Goal: Information Seeking & Learning: Obtain resource

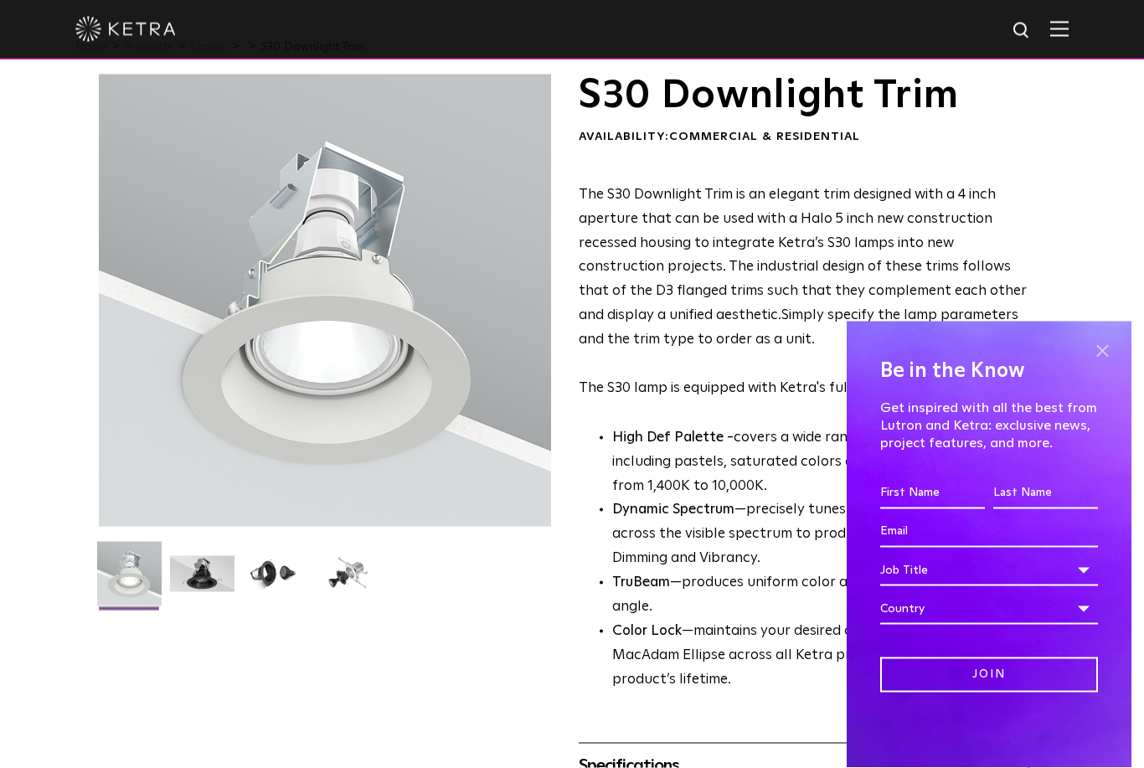
scroll to position [49, 0]
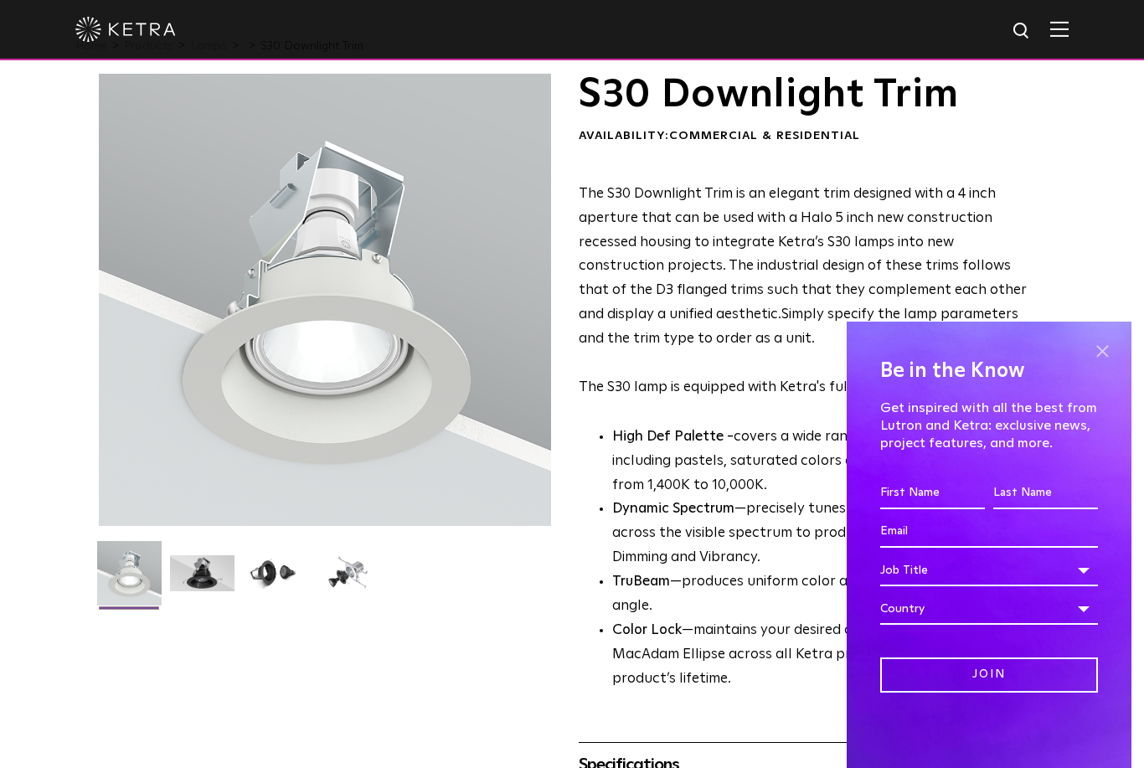
click at [1097, 364] on span at bounding box center [1102, 350] width 25 height 25
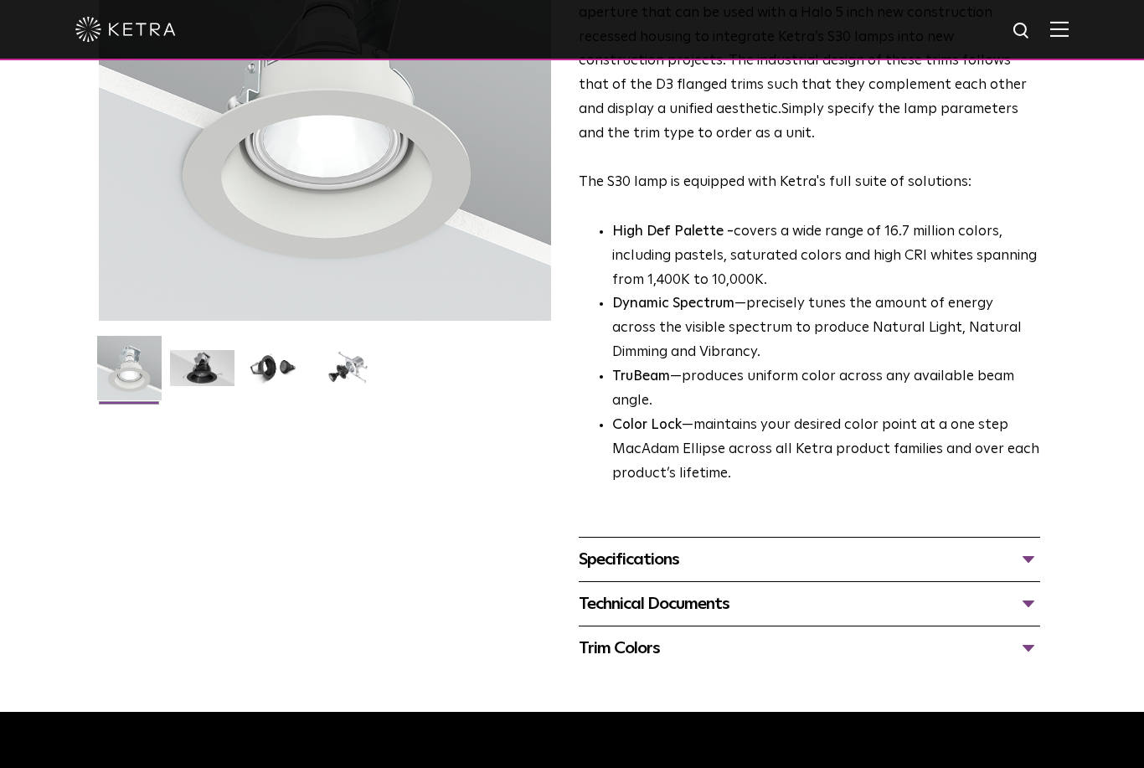
scroll to position [0, 0]
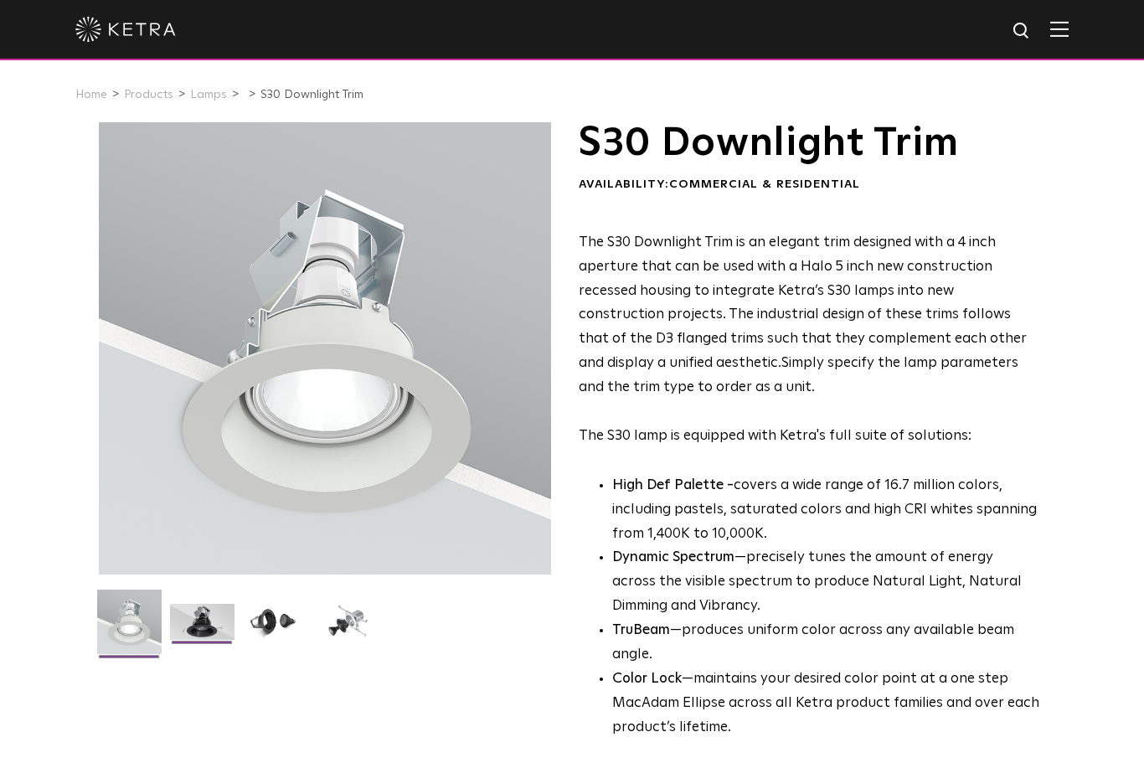
click at [219, 618] on img at bounding box center [202, 628] width 64 height 49
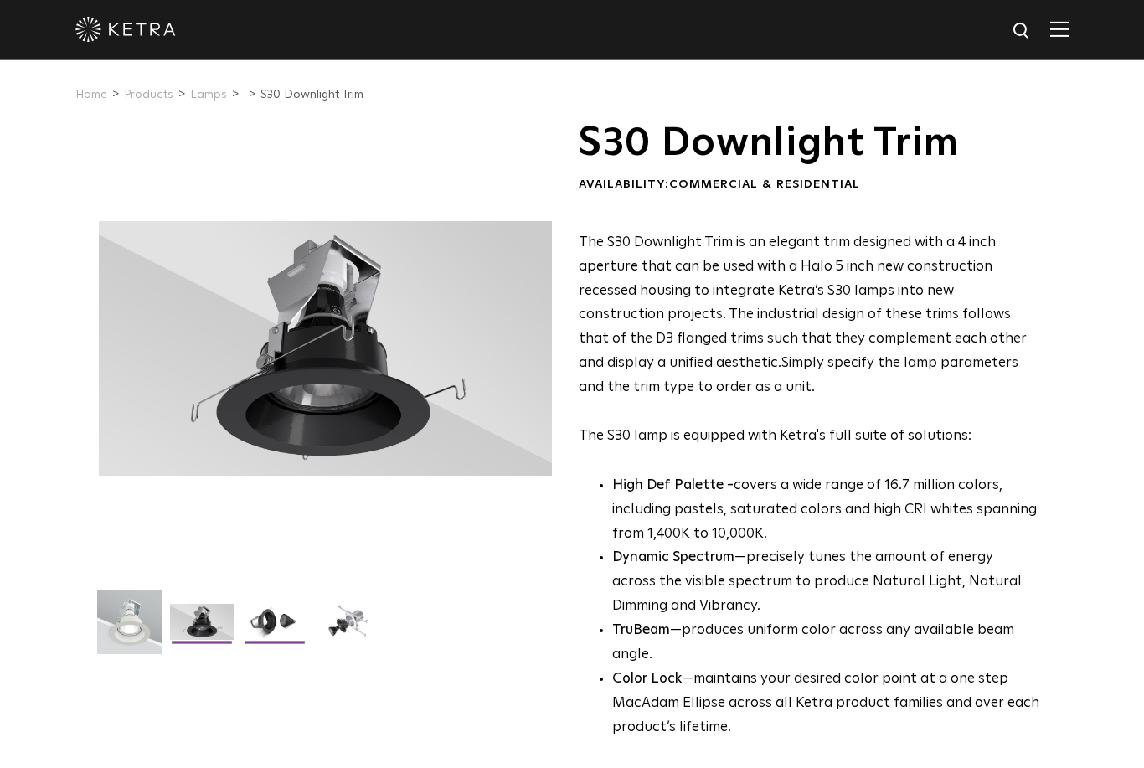
click at [258, 617] on img at bounding box center [275, 628] width 64 height 49
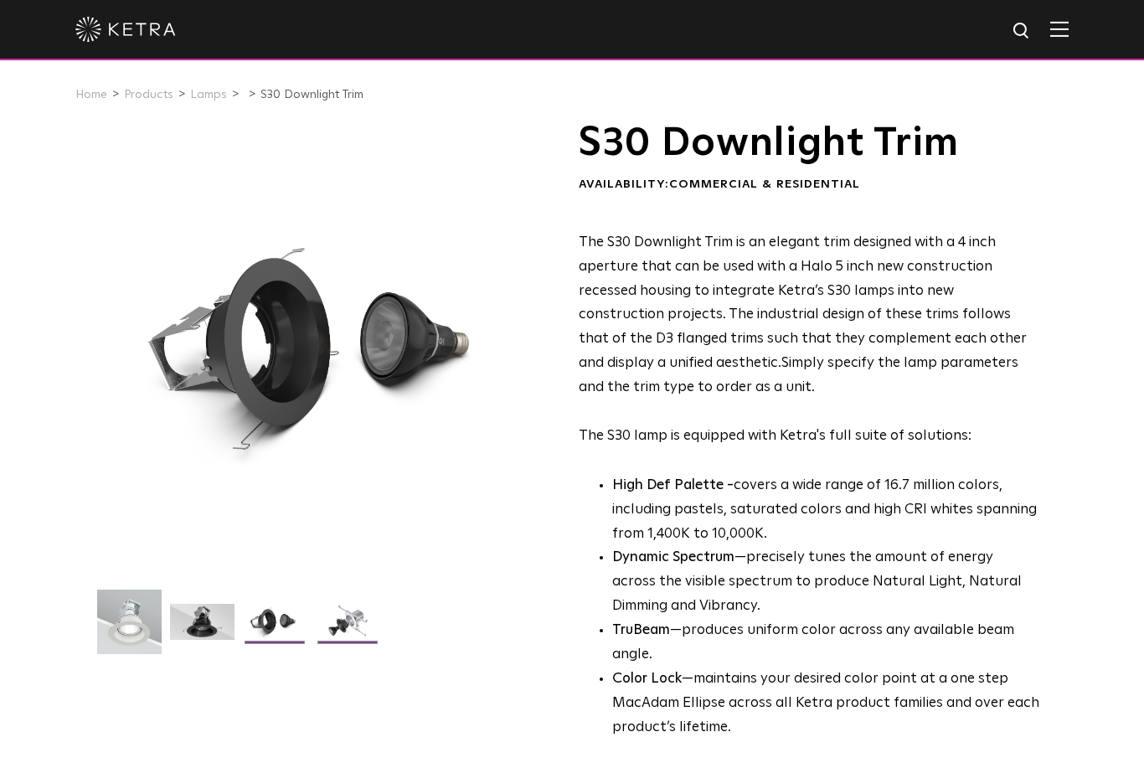
click at [317, 625] on img at bounding box center [348, 628] width 64 height 49
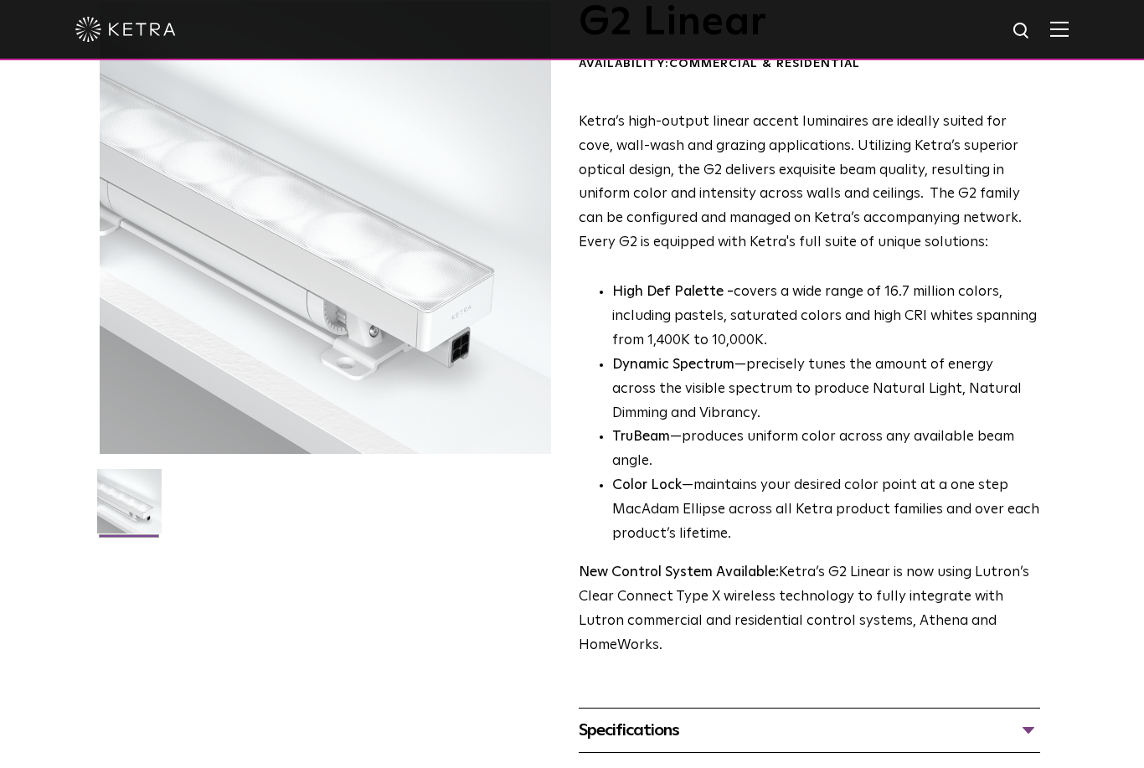
scroll to position [229, 0]
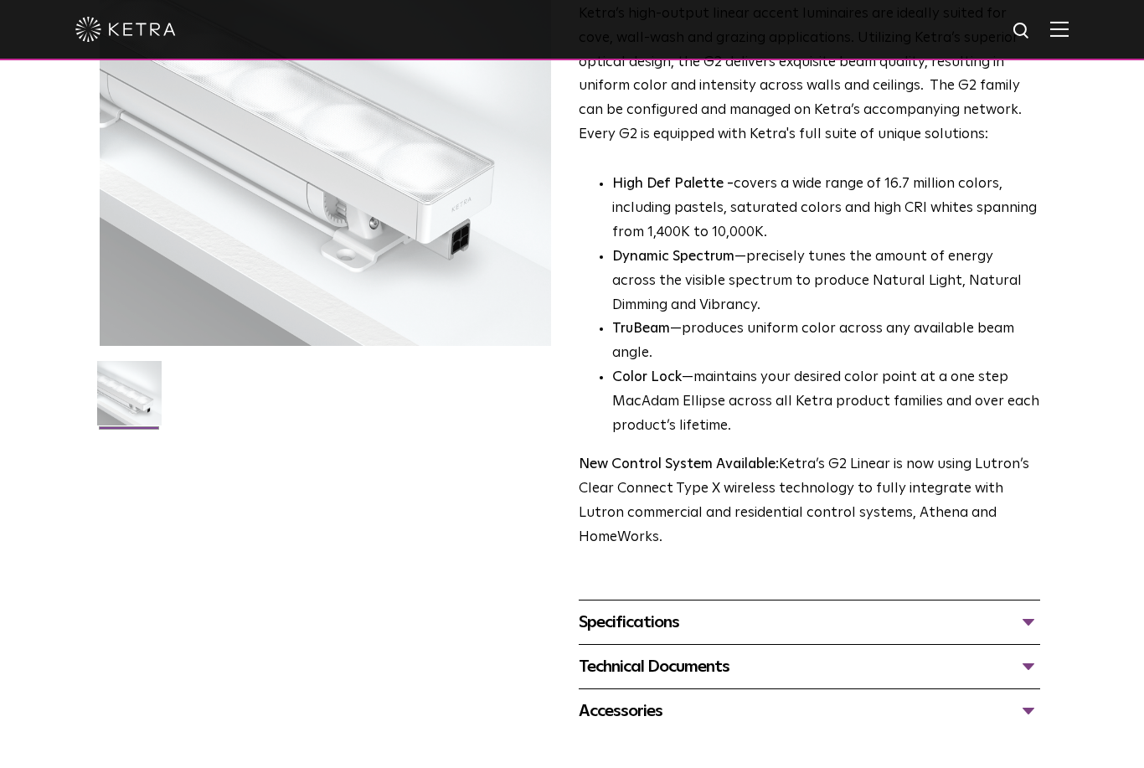
click at [658, 609] on div "Specifications" at bounding box center [809, 622] width 461 height 27
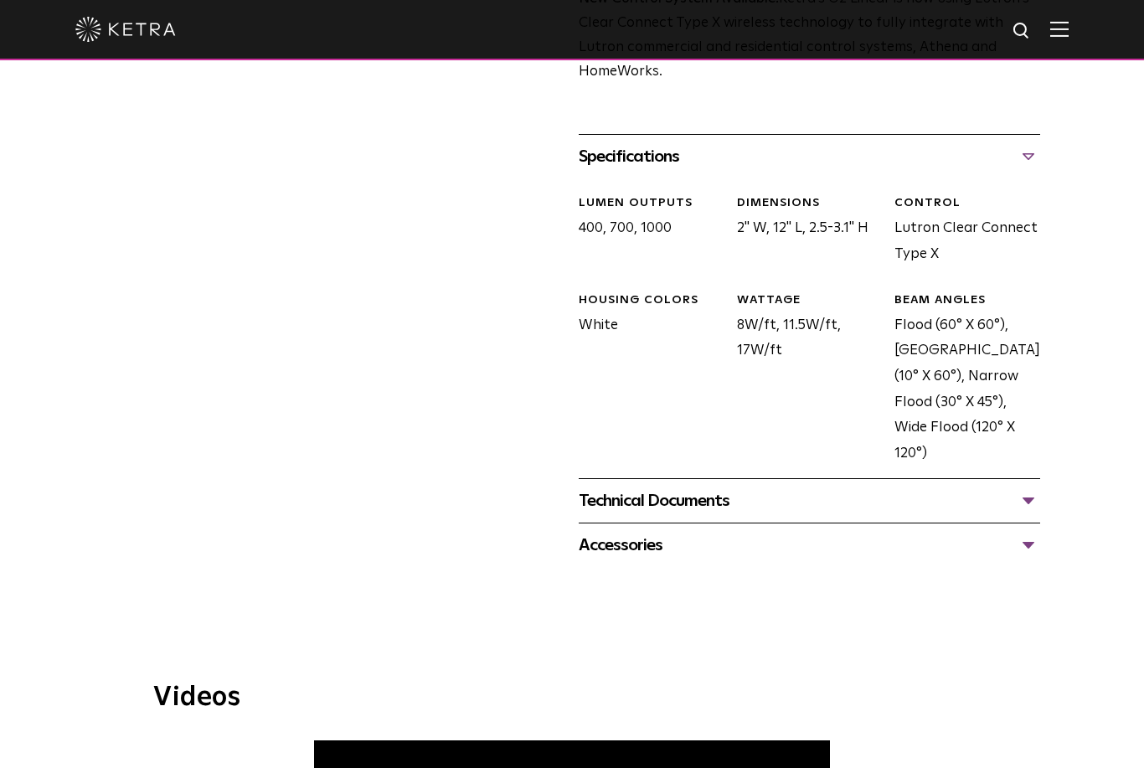
scroll to position [699, 0]
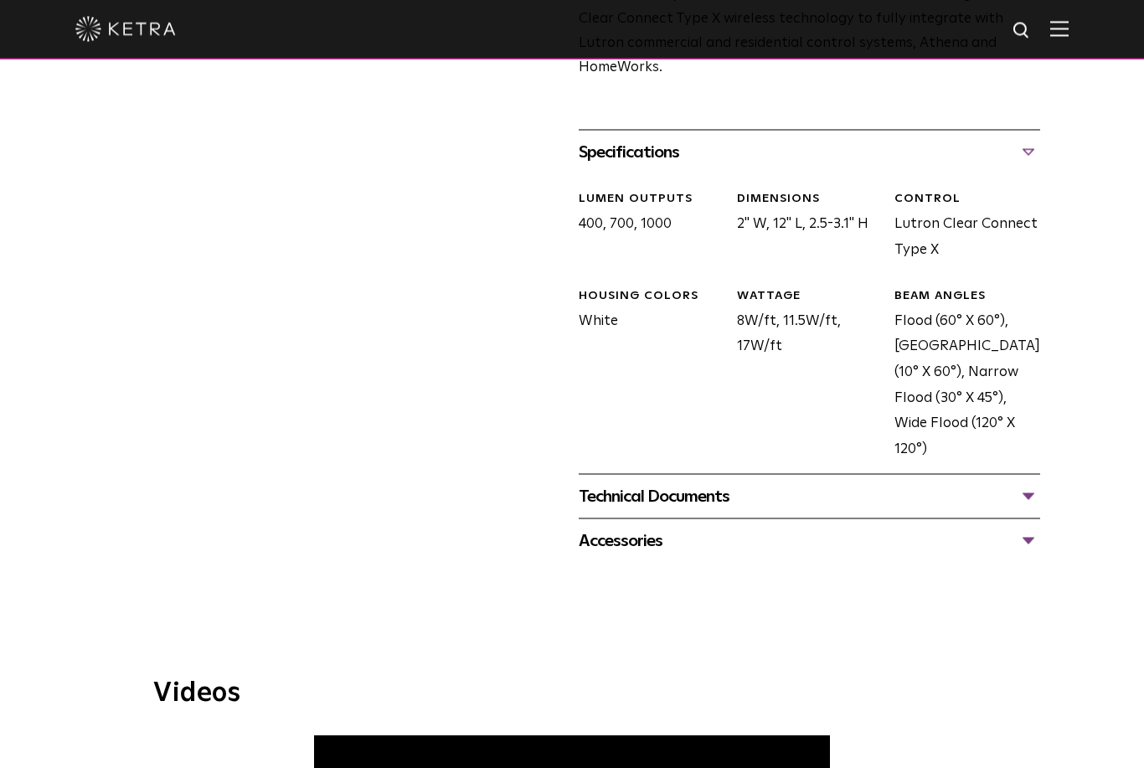
click at [667, 483] on div "Technical Documents" at bounding box center [809, 496] width 461 height 27
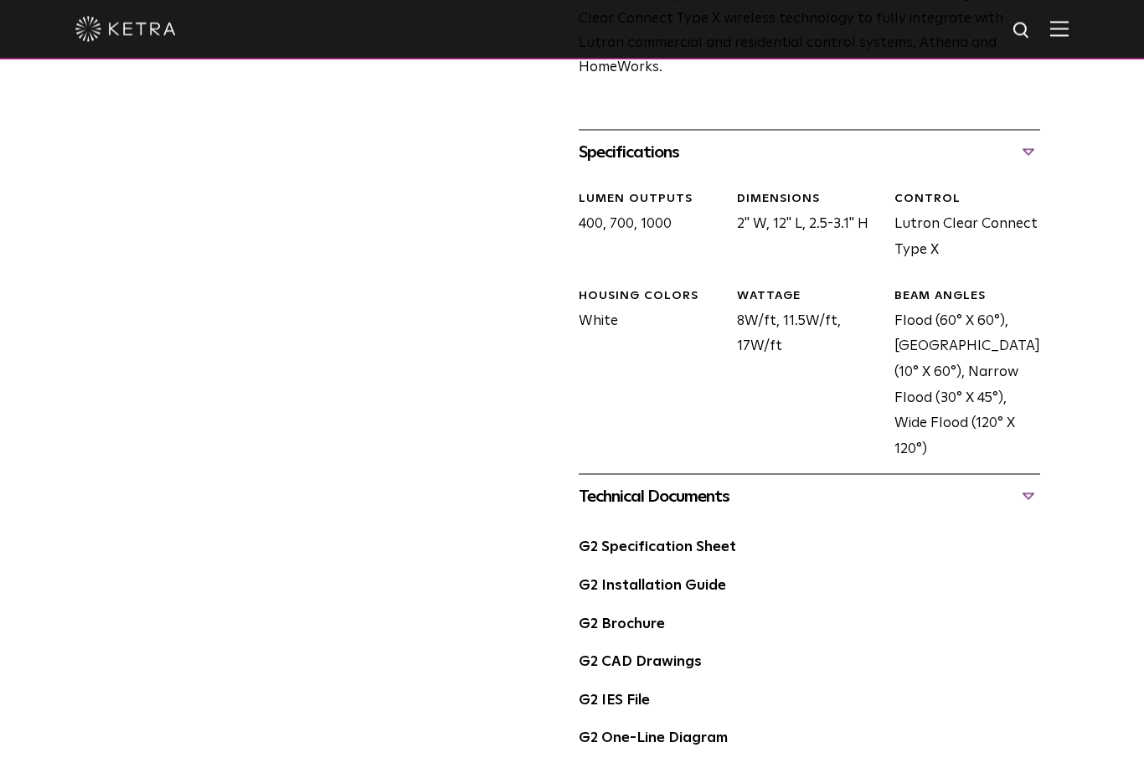
scroll to position [699, 0]
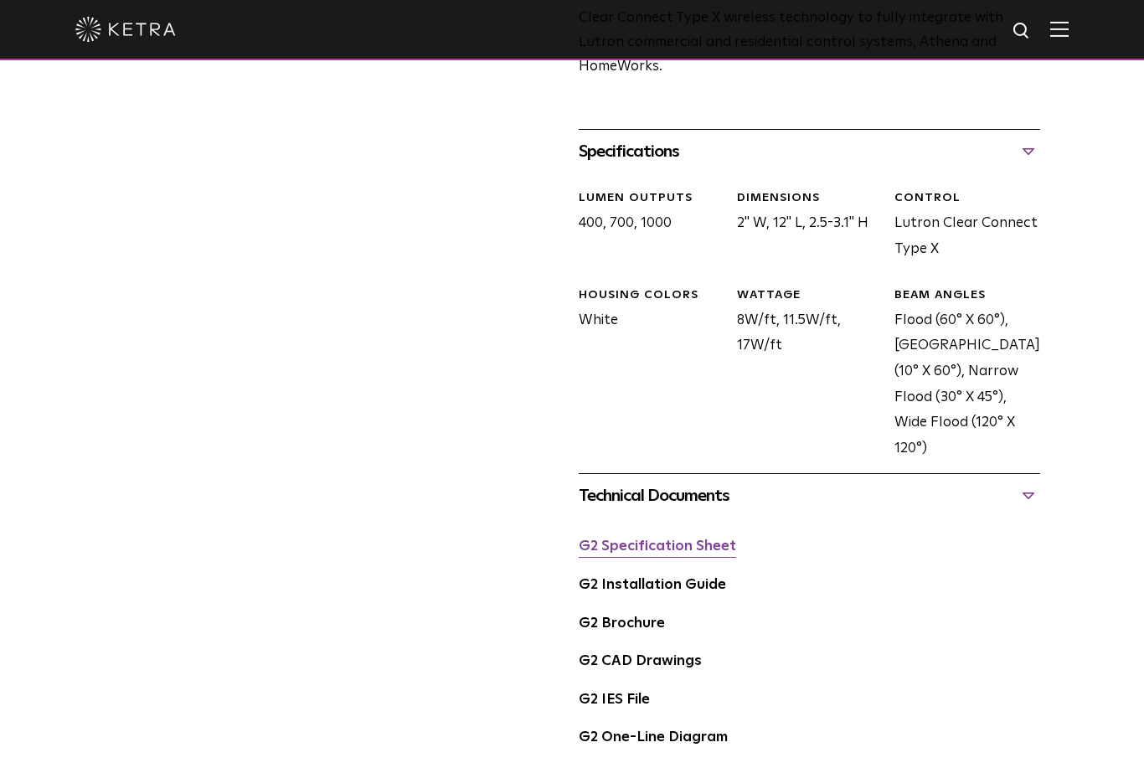
click at [660, 539] on link "G2 Specification Sheet" at bounding box center [657, 546] width 157 height 14
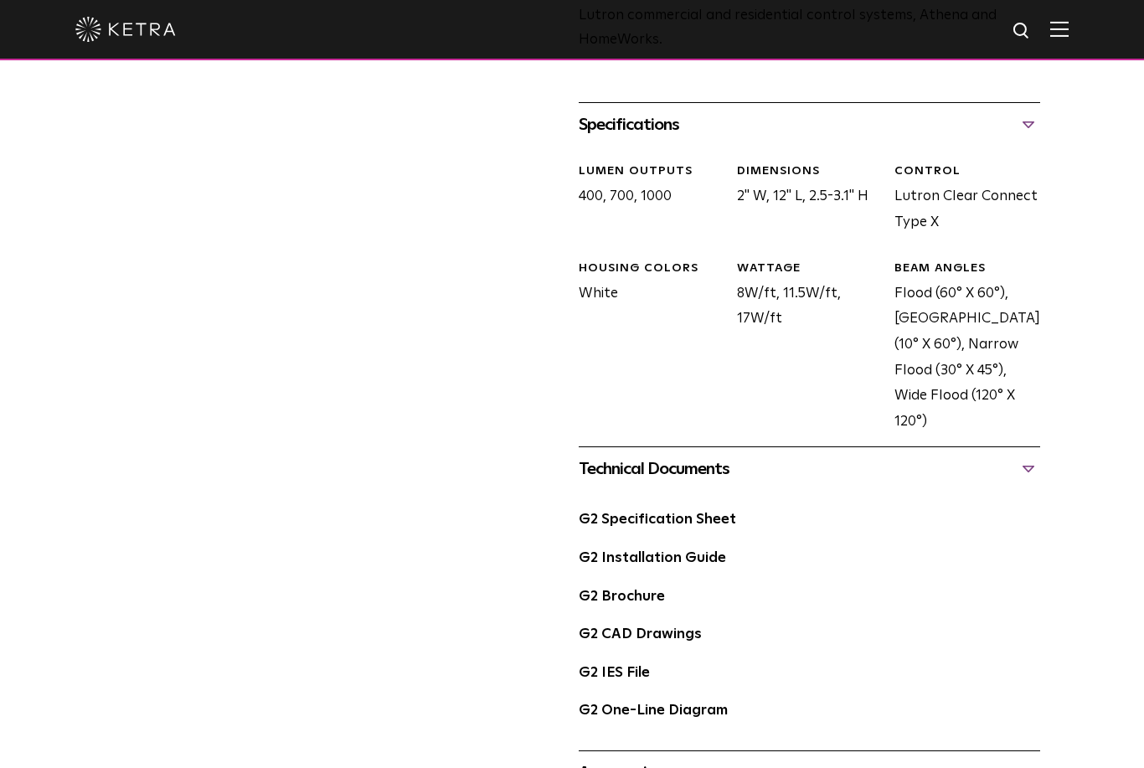
scroll to position [570, 0]
